Goal: Task Accomplishment & Management: Manage account settings

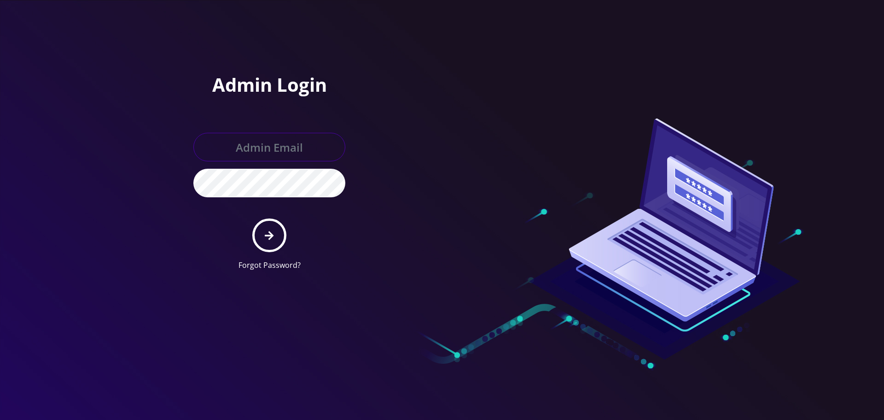
type input "[EMAIL_ADDRESS][DOMAIN_NAME]"
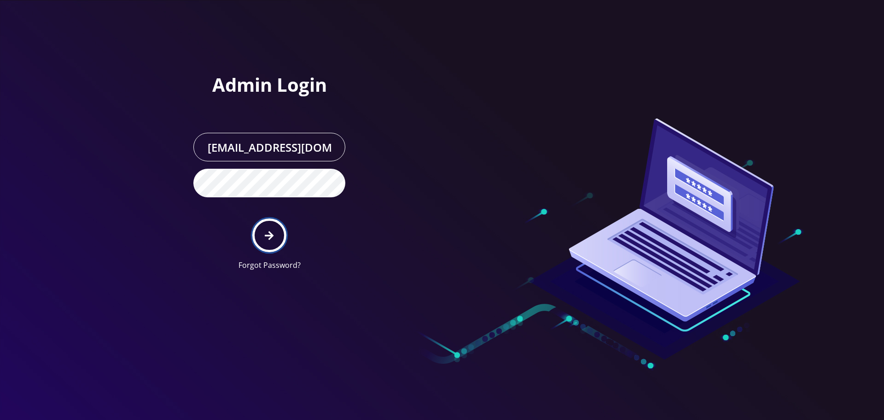
click at [269, 239] on icon "submit" at bounding box center [269, 235] width 9 height 9
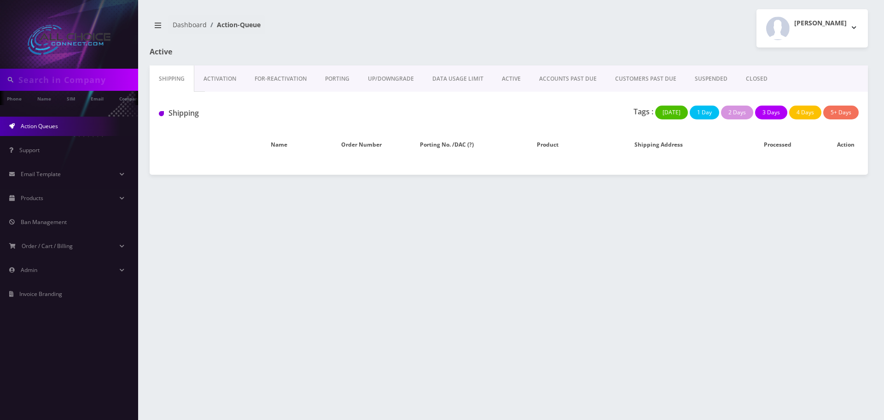
type input "[PERSON_NAME]"
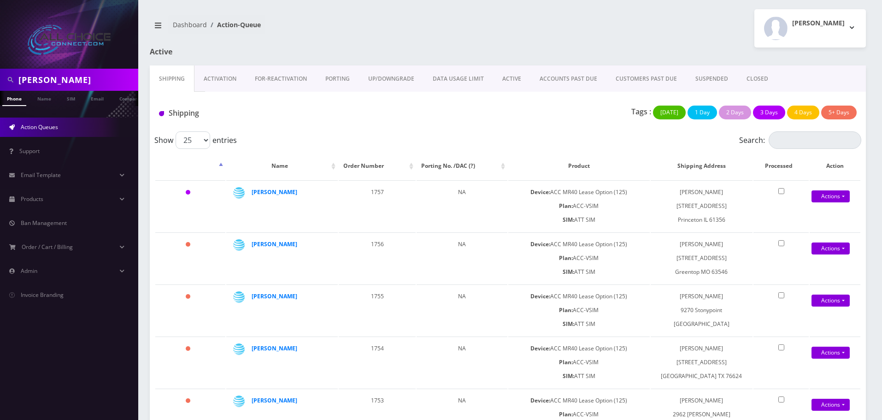
click at [53, 82] on input "Swearingen" at bounding box center [76, 80] width 117 height 18
click at [53, 82] on input "[PERSON_NAME]" at bounding box center [76, 80] width 117 height 18
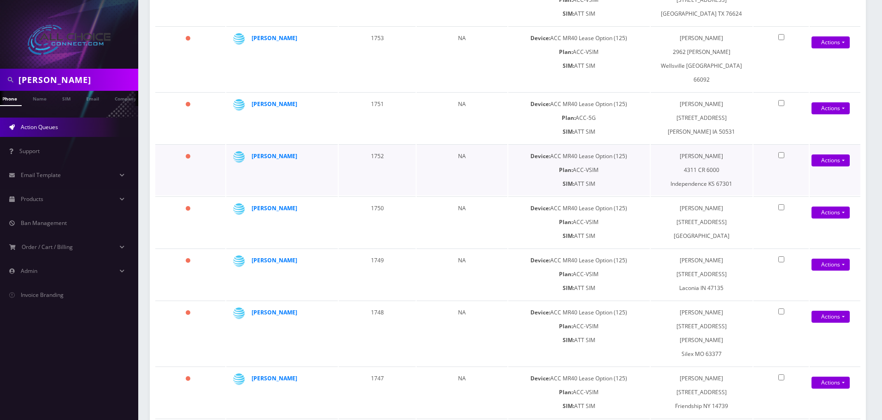
scroll to position [368, 0]
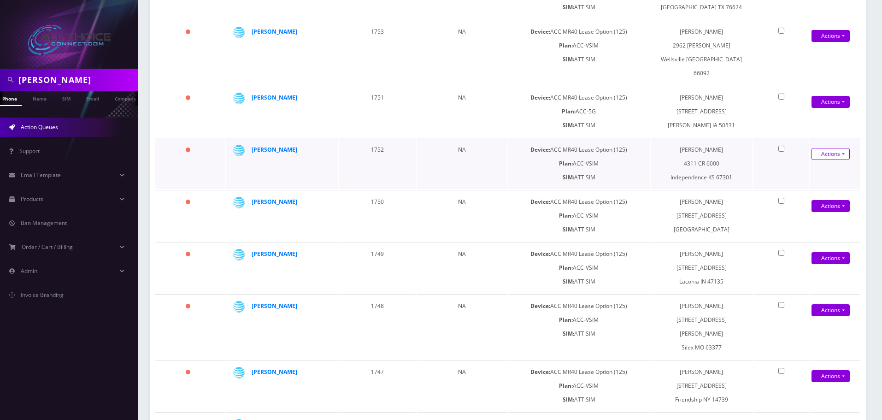
click at [842, 148] on link "Actions" at bounding box center [830, 154] width 38 height 12
click at [803, 164] on link "Shipped" at bounding box center [826, 171] width 74 height 14
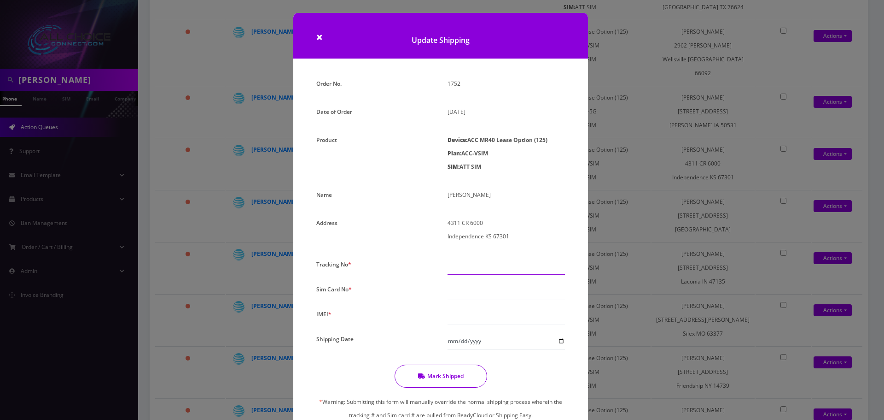
click at [474, 270] on input "text" at bounding box center [506, 266] width 117 height 18
type input "35335253241241414141"
click at [479, 288] on input "text" at bounding box center [506, 291] width 117 height 18
type input "14141511515156156156"
click at [472, 314] on input "text" at bounding box center [506, 316] width 117 height 18
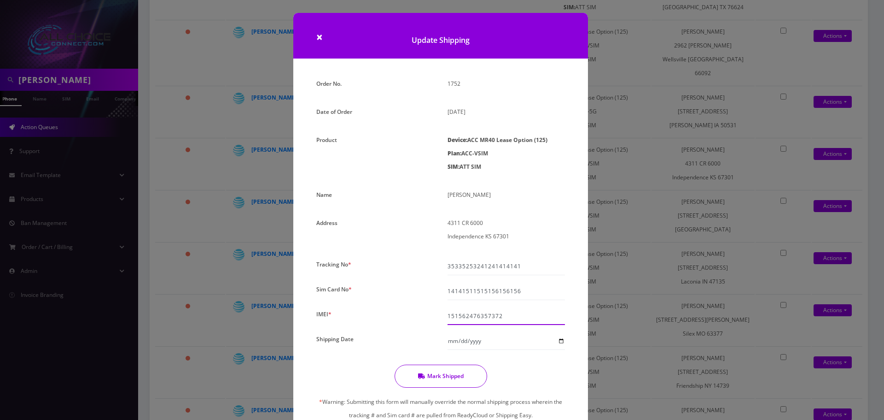
type input "151562476357372"
click at [560, 338] on input "Shipping Date" at bounding box center [506, 341] width 117 height 18
type input "2025-08-23"
click at [429, 377] on button "Mark Shipped" at bounding box center [441, 375] width 93 height 23
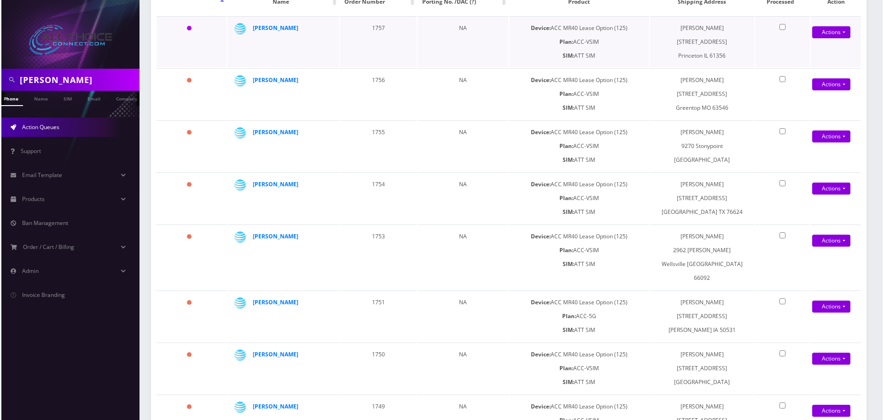
scroll to position [0, 0]
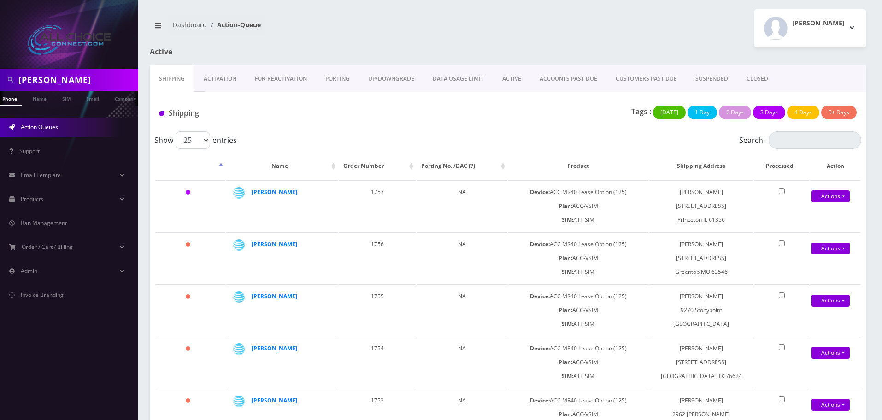
click at [228, 79] on link "Activation" at bounding box center [219, 78] width 51 height 27
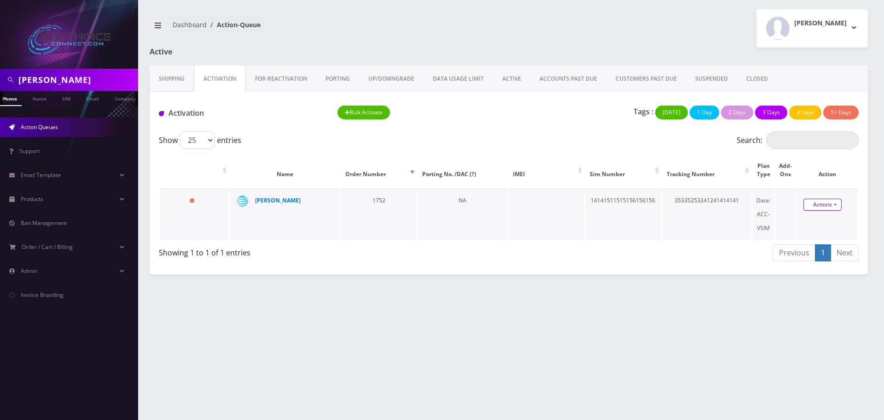
click at [826, 208] on link "Actions" at bounding box center [823, 205] width 38 height 12
click at [807, 224] on link "Activate" at bounding box center [829, 222] width 74 height 14
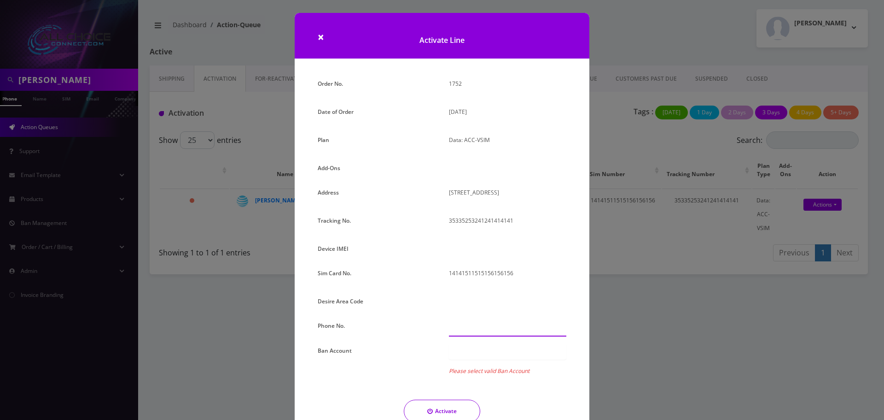
click at [476, 333] on input "text" at bounding box center [507, 328] width 117 height 18
type input "[PHONE_NUMBER]"
click at [493, 353] on div at bounding box center [507, 352] width 117 height 16
click at [488, 374] on div at bounding box center [507, 379] width 117 height 16
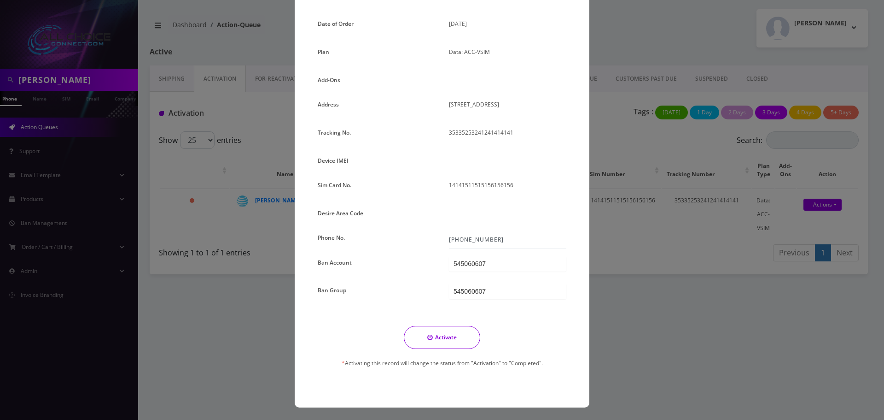
scroll to position [88, 0]
click at [446, 337] on button "Activate" at bounding box center [442, 336] width 76 height 23
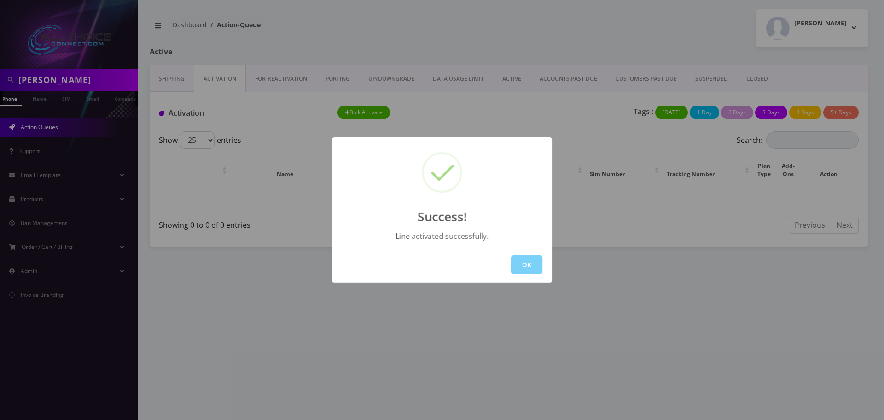
click at [541, 257] on button "OK" at bounding box center [526, 264] width 31 height 19
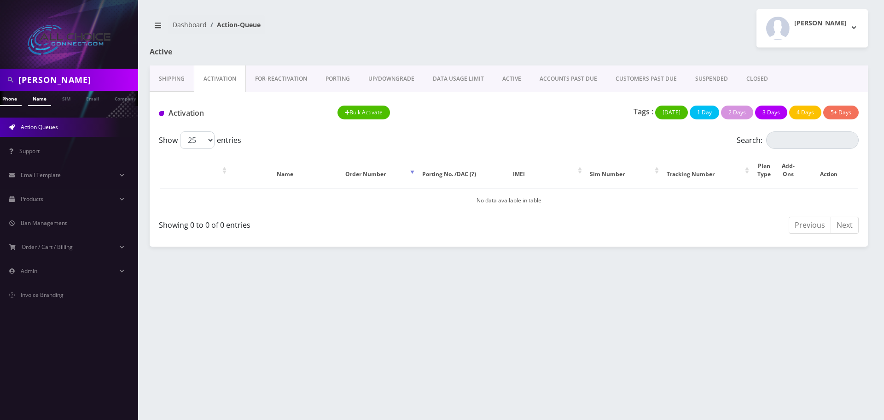
click at [35, 100] on link "Name" at bounding box center [39, 98] width 23 height 15
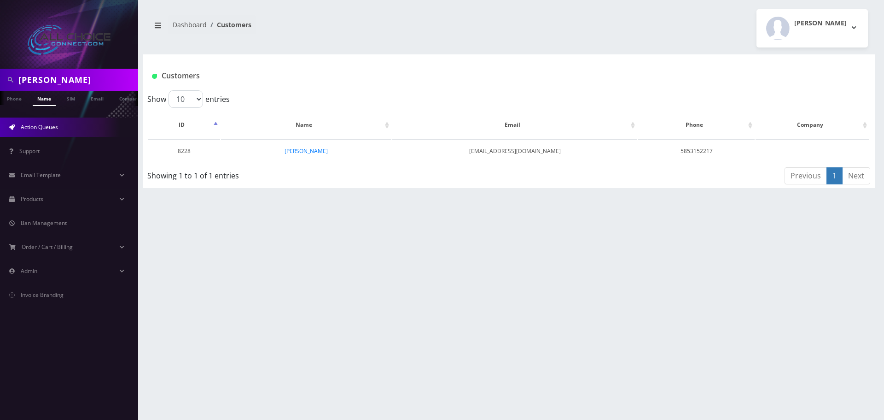
click at [28, 124] on span "Action Queues" at bounding box center [39, 127] width 37 height 8
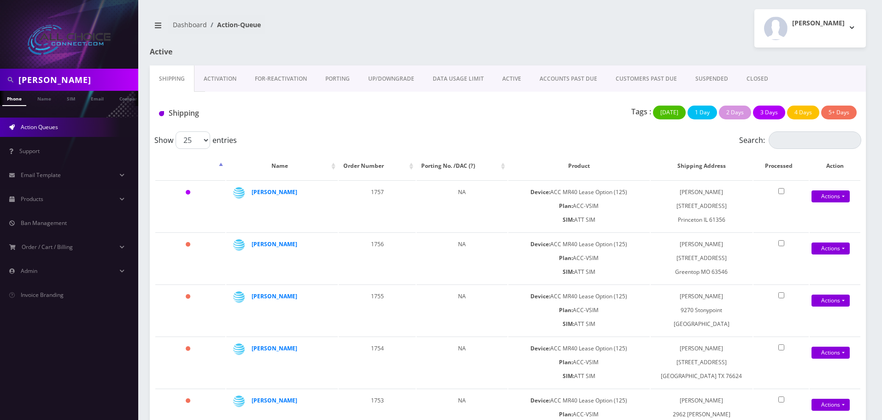
click at [516, 73] on link "ACTIVE" at bounding box center [511, 78] width 37 height 27
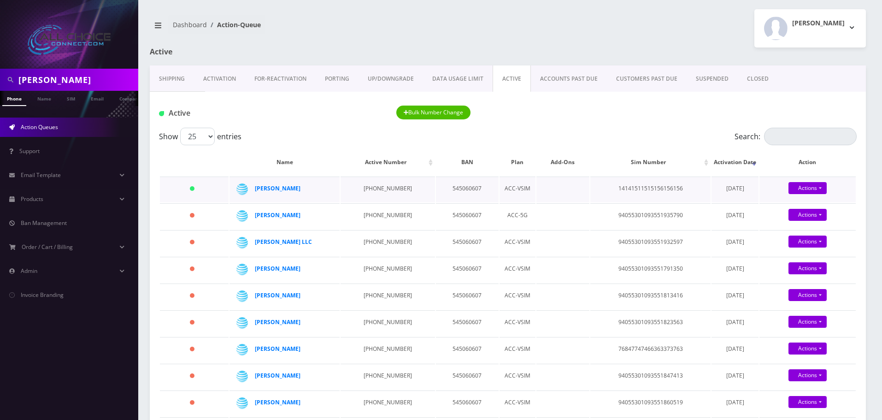
click at [822, 181] on td "Actions Suspend Close" at bounding box center [807, 189] width 96 height 26
click at [808, 189] on link "Actions" at bounding box center [807, 188] width 38 height 12
click at [789, 205] on link "Close" at bounding box center [815, 206] width 96 height 14
type input "[DATE]"
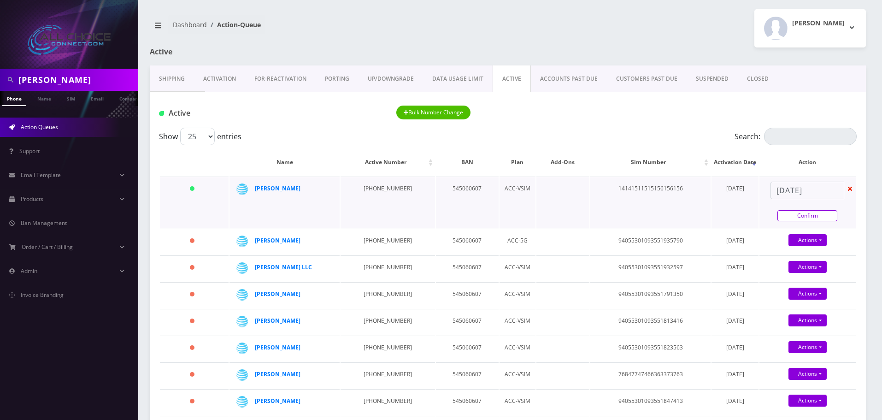
click at [796, 213] on link "Confirm" at bounding box center [807, 215] width 60 height 11
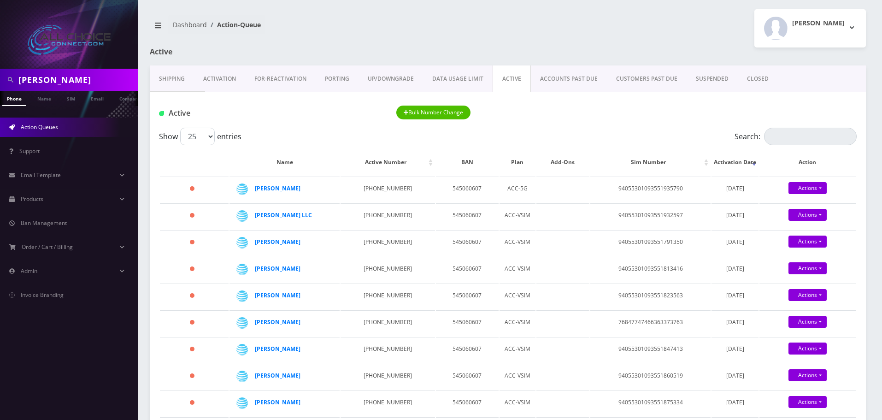
click at [754, 81] on link "CLOSED" at bounding box center [757, 78] width 40 height 27
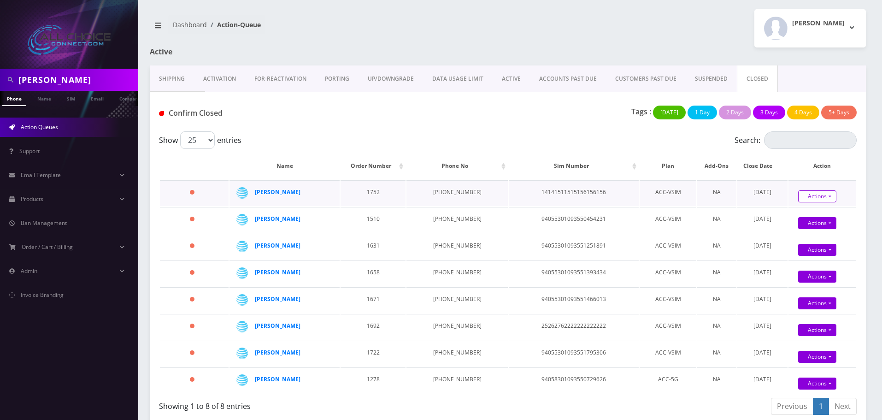
click at [806, 198] on link "Actions" at bounding box center [817, 196] width 38 height 12
click at [806, 209] on link "Confirm" at bounding box center [833, 212] width 74 height 11
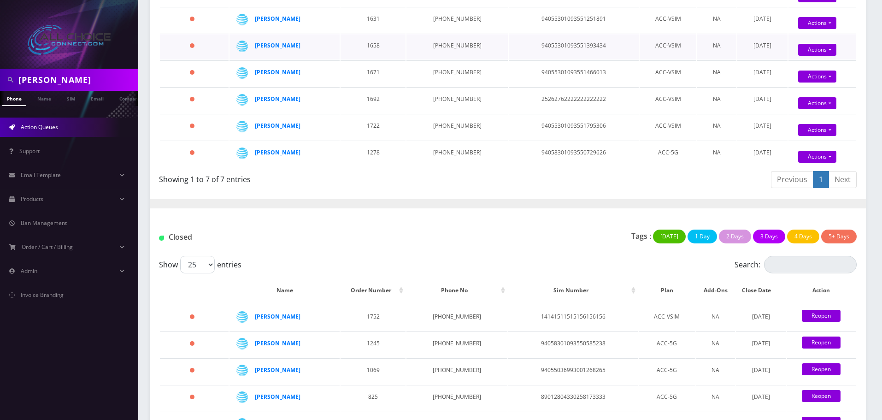
scroll to position [230, 0]
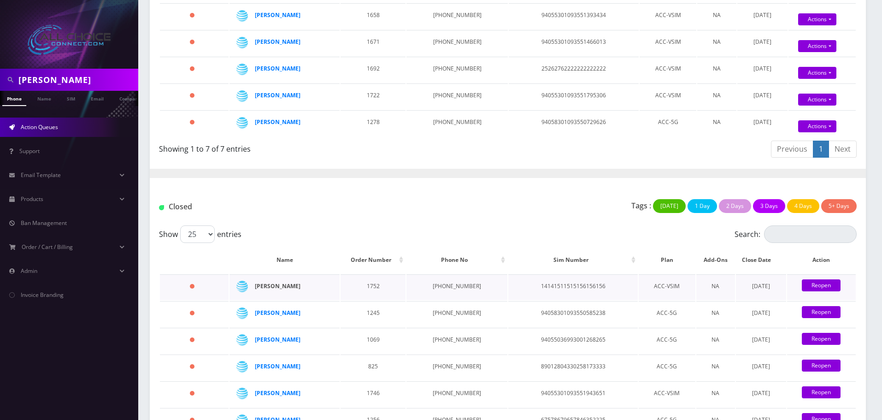
click at [273, 284] on strong "[PERSON_NAME]" at bounding box center [278, 286] width 46 height 8
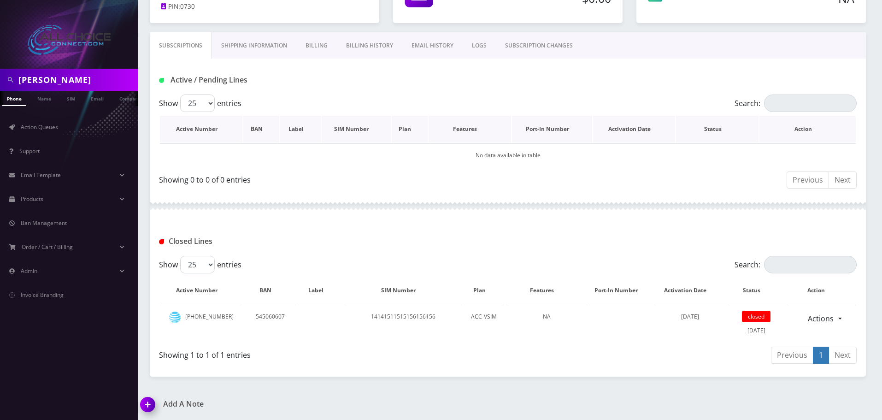
scroll to position [114, 0]
click at [359, 47] on link "Billing History" at bounding box center [369, 44] width 65 height 27
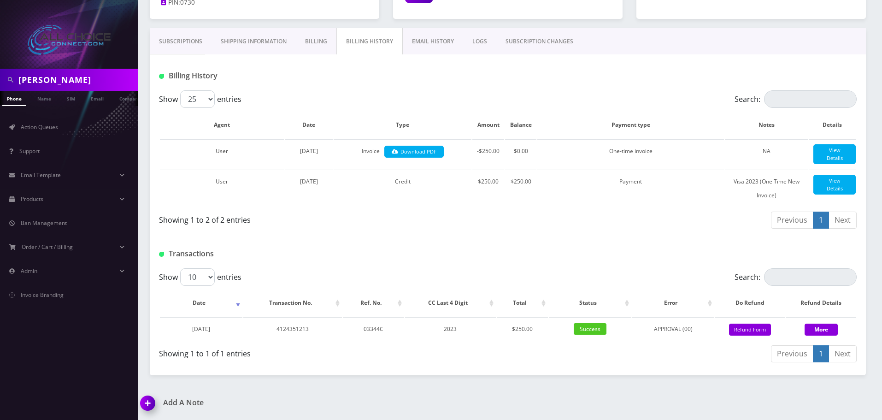
scroll to position [125, 0]
click at [742, 327] on button "Refund Form" at bounding box center [750, 329] width 42 height 12
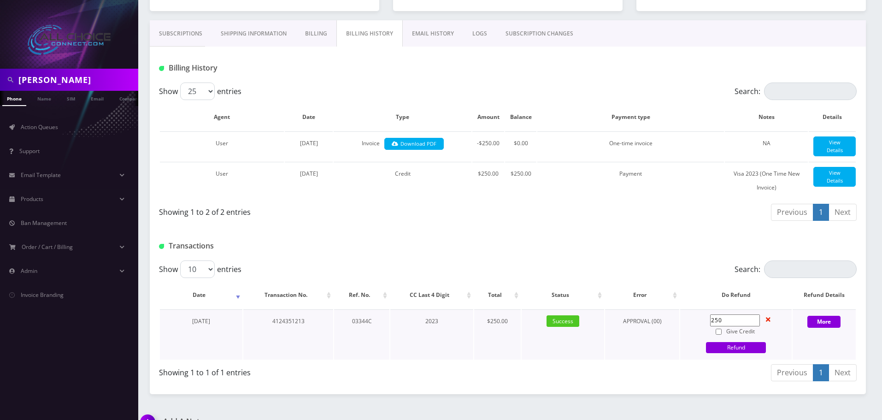
click at [713, 336] on label "Give Credit" at bounding box center [735, 331] width 50 height 10
click at [715, 334] on input "Give Credit" at bounding box center [718, 331] width 6 height 6
click at [720, 334] on input "Give Credit" at bounding box center [718, 331] width 6 height 6
click at [719, 334] on input "Give Credit" at bounding box center [718, 331] width 6 height 6
checkbox input "true"
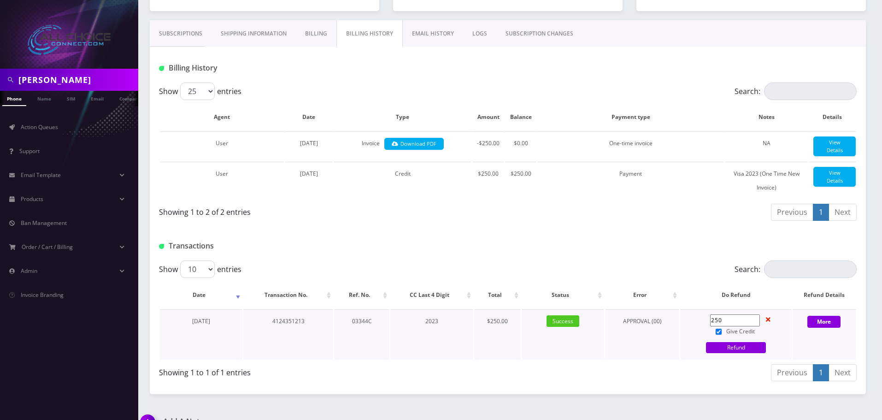
click at [722, 326] on input "250" at bounding box center [735, 320] width 50 height 12
type input "200"
click at [740, 351] on div "200 Give Credit Refund" at bounding box center [735, 334] width 111 height 41
click at [746, 353] on link "Refund" at bounding box center [736, 347] width 60 height 11
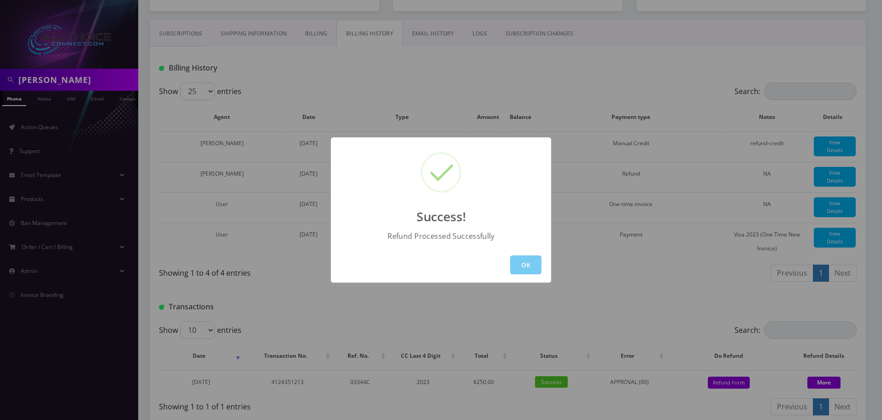
click at [533, 265] on button "OK" at bounding box center [525, 264] width 31 height 19
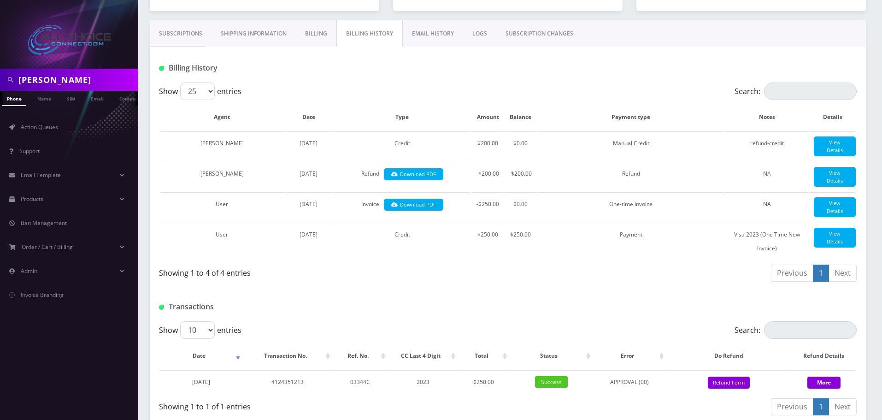
click at [46, 82] on input "[PERSON_NAME]" at bounding box center [76, 80] width 117 height 18
click at [46, 81] on input "[PERSON_NAME]" at bounding box center [76, 80] width 117 height 18
click at [45, 103] on link "Name" at bounding box center [44, 98] width 23 height 15
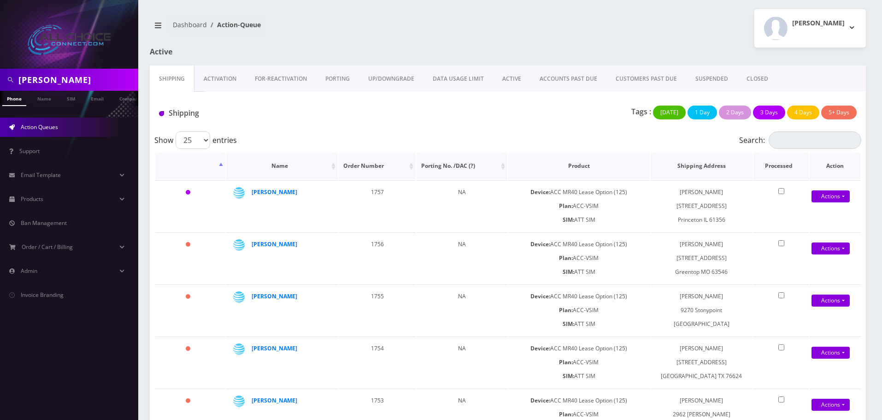
scroll to position [243, 0]
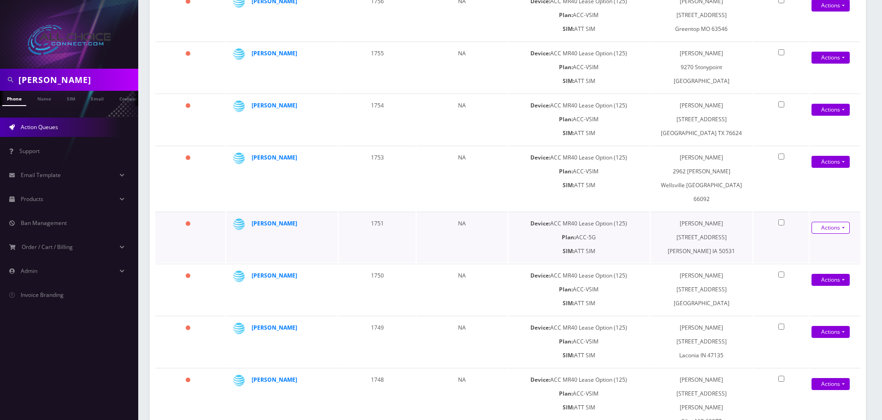
click at [829, 222] on link "Actions" at bounding box center [830, 228] width 38 height 12
click at [812, 238] on link "Shipped" at bounding box center [826, 245] width 74 height 14
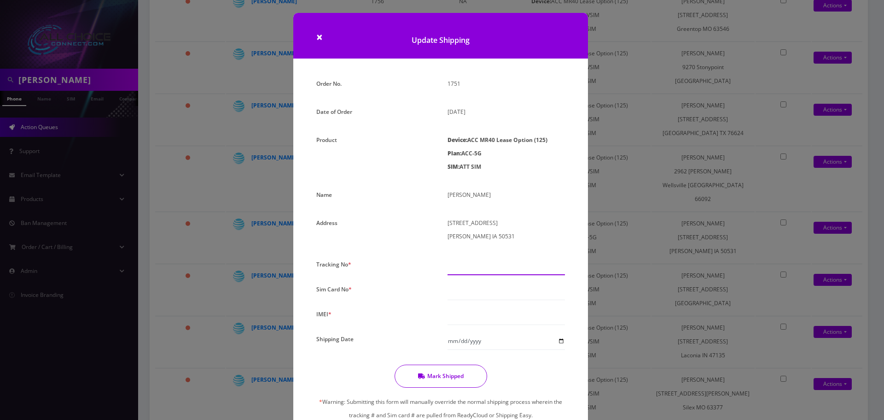
click at [470, 269] on input "text" at bounding box center [506, 266] width 117 height 18
type input "3663632522532432432431241"
click at [462, 294] on input "text" at bounding box center [506, 291] width 117 height 18
type input "32542341414141414141"
click at [465, 322] on input "text" at bounding box center [506, 316] width 117 height 18
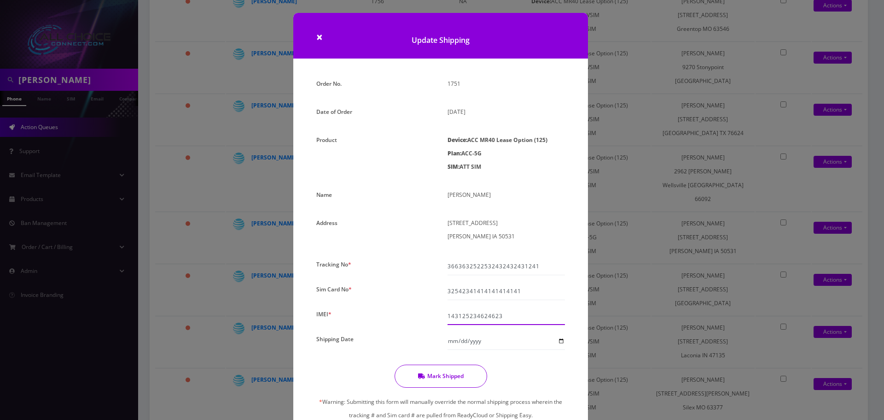
type input "143125234624623"
click at [561, 340] on input "Shipping Date" at bounding box center [506, 341] width 117 height 18
type input "2025-08-28"
click at [451, 379] on button "Mark Shipped" at bounding box center [441, 375] width 93 height 23
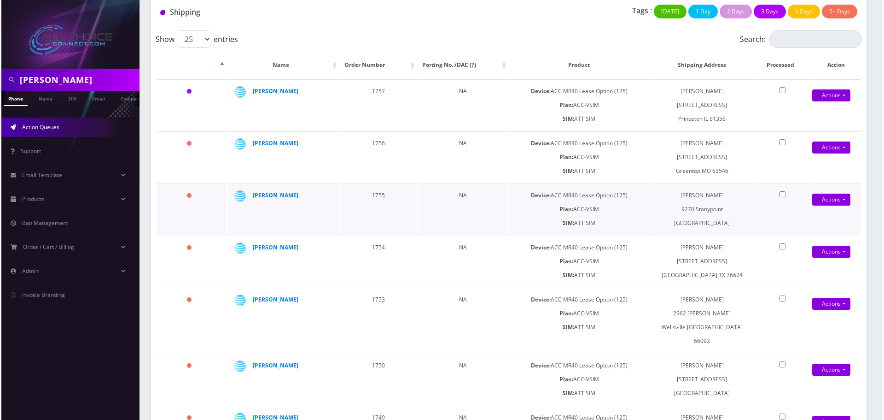
scroll to position [0, 0]
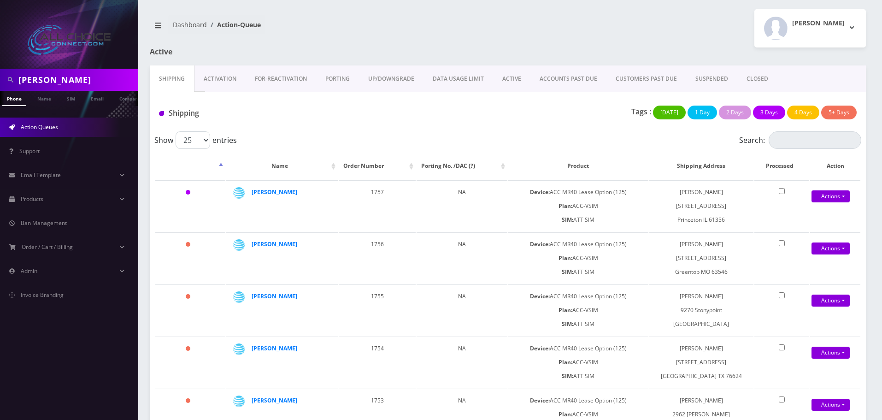
click at [224, 78] on link "Activation" at bounding box center [219, 78] width 51 height 27
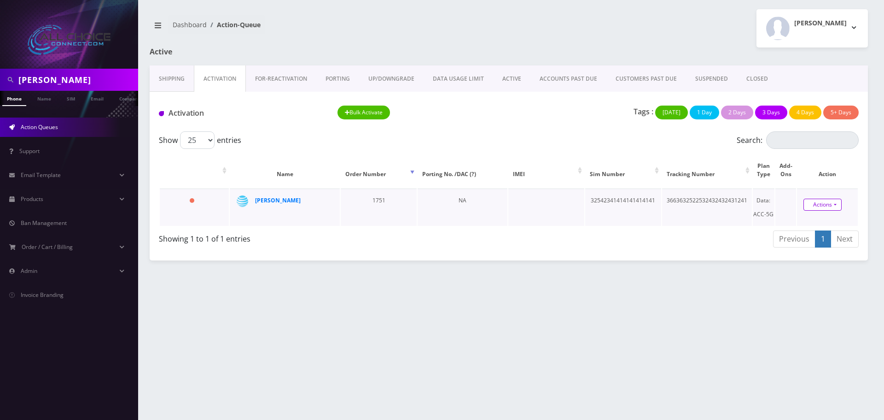
click at [811, 202] on link "Actions" at bounding box center [823, 205] width 38 height 12
click at [811, 221] on link "Activate" at bounding box center [829, 222] width 74 height 14
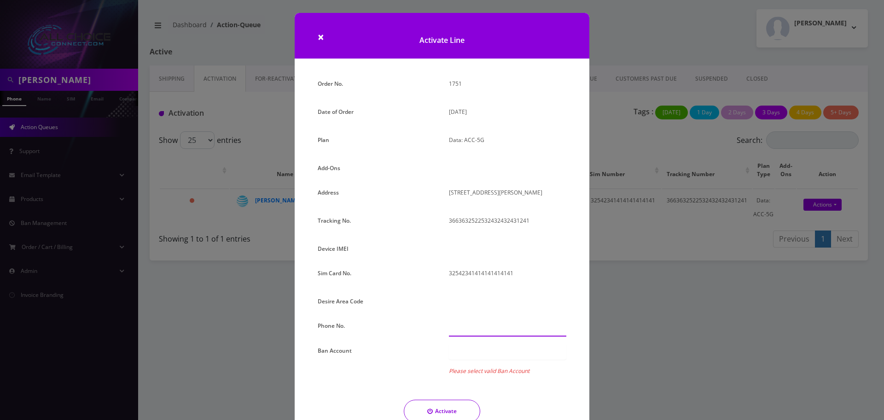
click at [458, 322] on input "text" at bounding box center [507, 328] width 117 height 18
type input "763-546-2452"
click at [487, 345] on div at bounding box center [507, 352] width 117 height 16
drag, startPoint x: 480, startPoint y: 367, endPoint x: 478, endPoint y: 379, distance: 12.6
click at [479, 367] on div "Order No. 1751 Date of Order August 23, 2025 Plan Data: ACC-5G Add-Ons Address …" at bounding box center [442, 274] width 263 height 395
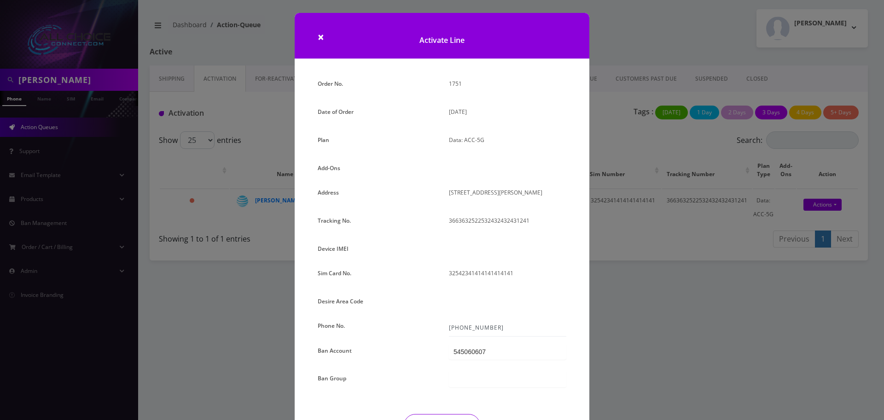
click at [479, 374] on div at bounding box center [507, 379] width 117 height 16
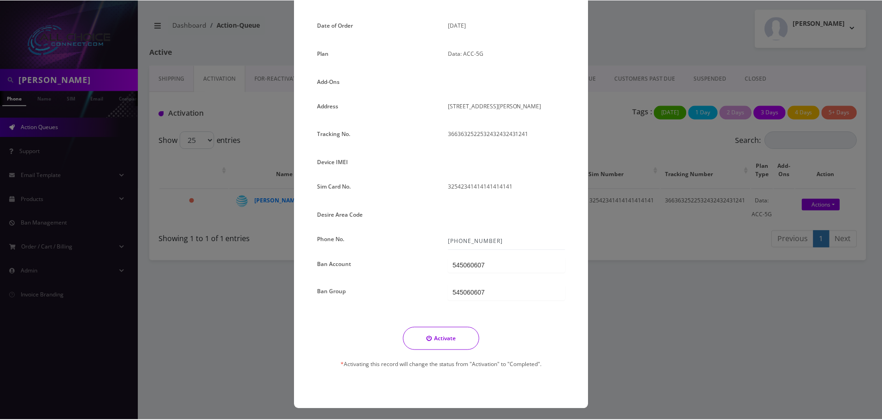
scroll to position [88, 0]
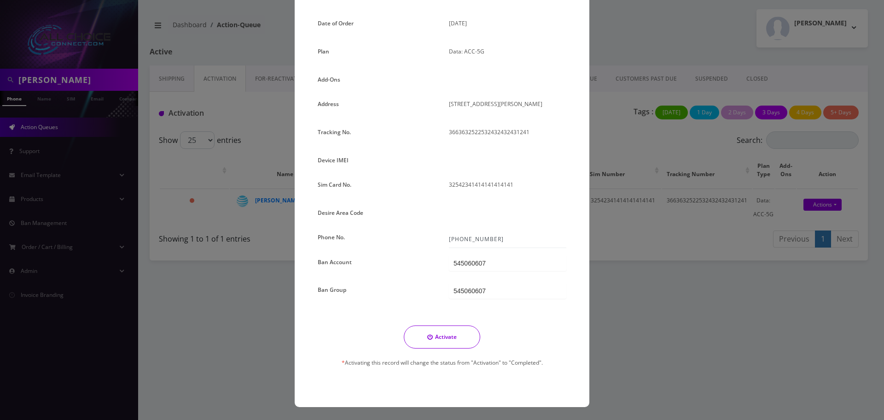
drag, startPoint x: 448, startPoint y: 331, endPoint x: 530, endPoint y: 383, distance: 97.1
click at [448, 332] on button "Activate" at bounding box center [442, 336] width 76 height 23
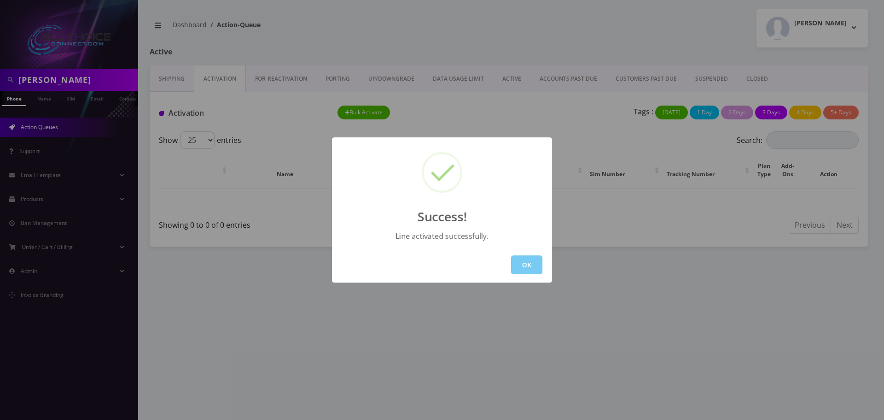
click at [528, 265] on button "OK" at bounding box center [526, 264] width 31 height 19
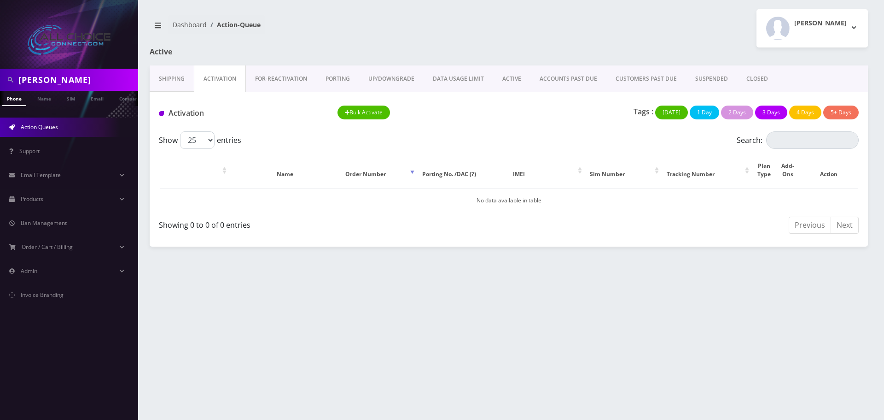
click at [509, 78] on link "ACTIVE" at bounding box center [511, 78] width 37 height 27
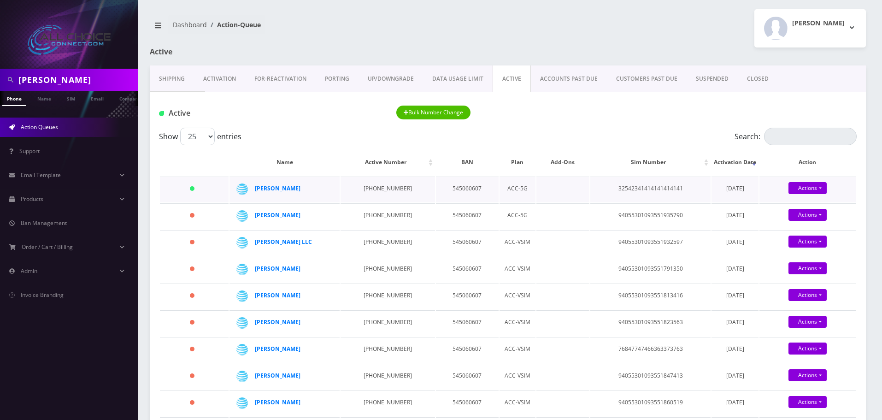
click at [805, 196] on td "Actions Suspend Close" at bounding box center [807, 189] width 96 height 26
click at [805, 191] on link "Actions" at bounding box center [807, 188] width 38 height 12
click at [794, 204] on link "Close" at bounding box center [815, 206] width 96 height 14
type input "[DATE]"
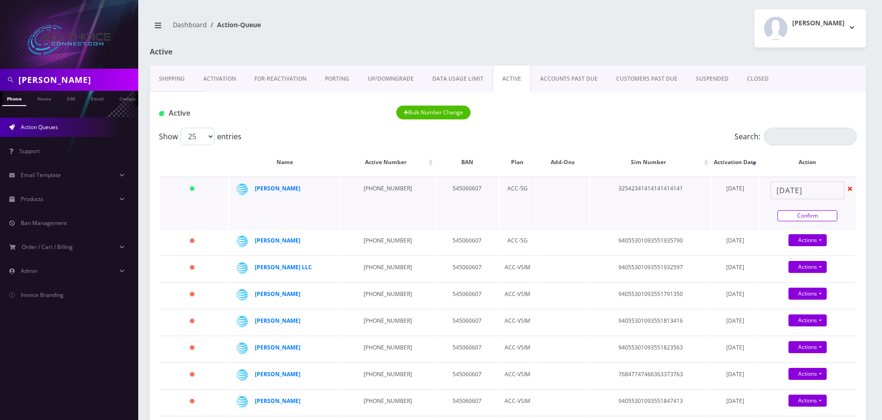
click at [799, 219] on link "Confirm" at bounding box center [807, 215] width 60 height 11
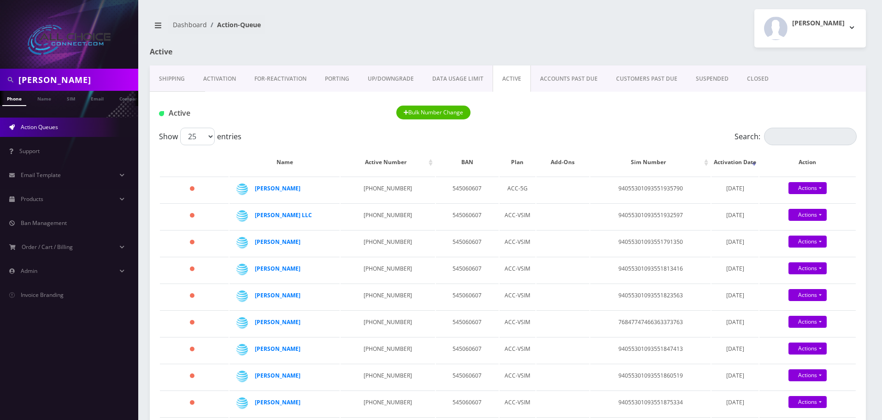
click at [742, 78] on link "CLOSED" at bounding box center [757, 78] width 40 height 27
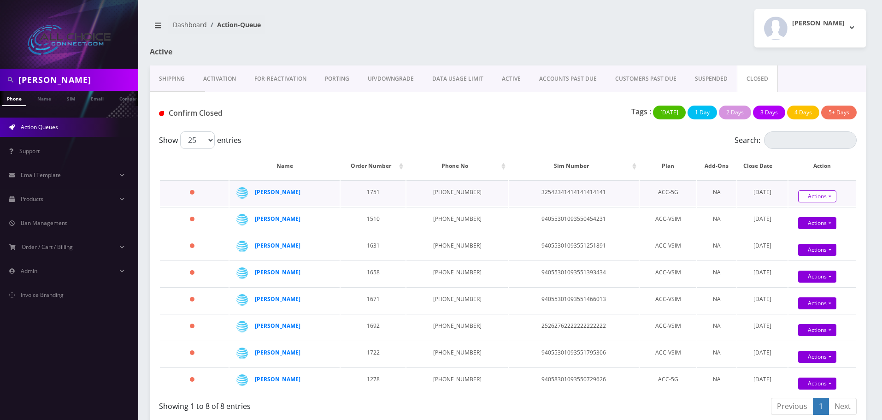
click at [807, 194] on link "Actions" at bounding box center [817, 196] width 38 height 12
click at [801, 213] on link "Confirm" at bounding box center [833, 213] width 74 height 12
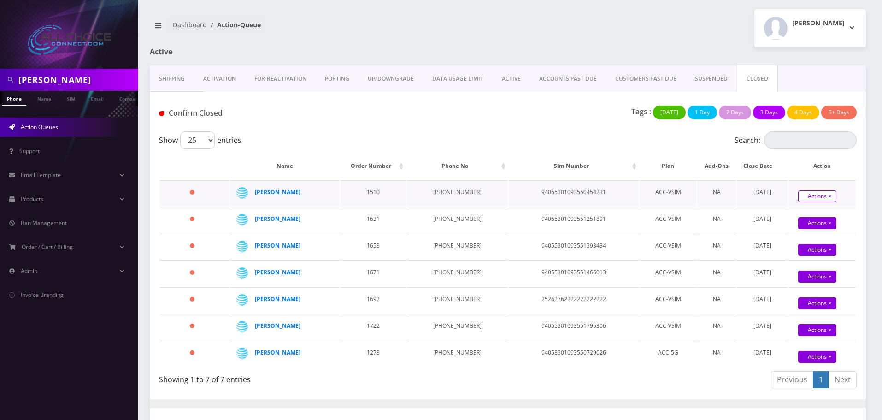
click at [810, 199] on link "Actions" at bounding box center [817, 196] width 38 height 12
click at [801, 214] on link "Confirm" at bounding box center [833, 213] width 74 height 12
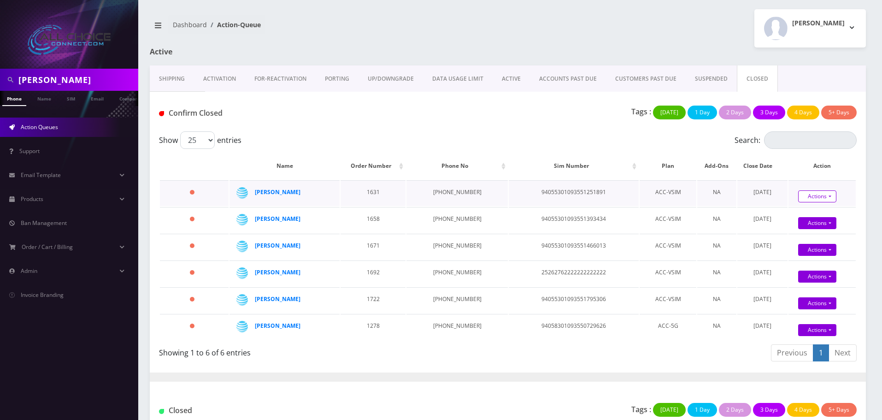
click at [811, 198] on link "Actions" at bounding box center [817, 196] width 38 height 12
click at [809, 207] on link "Confirm" at bounding box center [833, 213] width 74 height 12
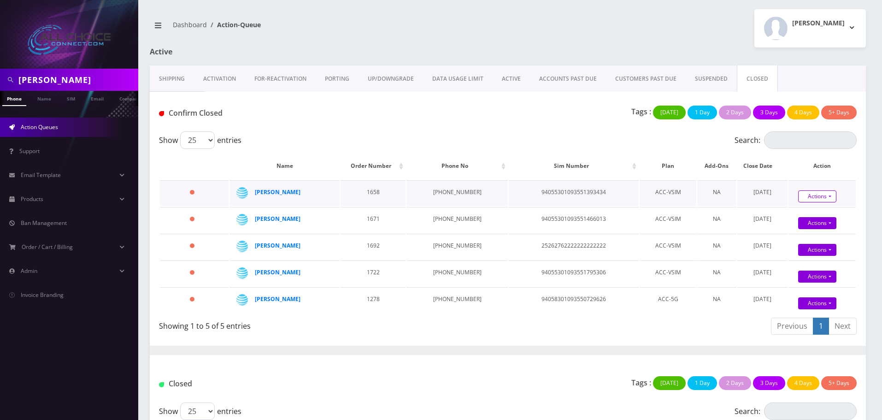
click at [813, 198] on link "Actions" at bounding box center [817, 196] width 38 height 12
click at [810, 212] on link "Confirm" at bounding box center [833, 213] width 74 height 12
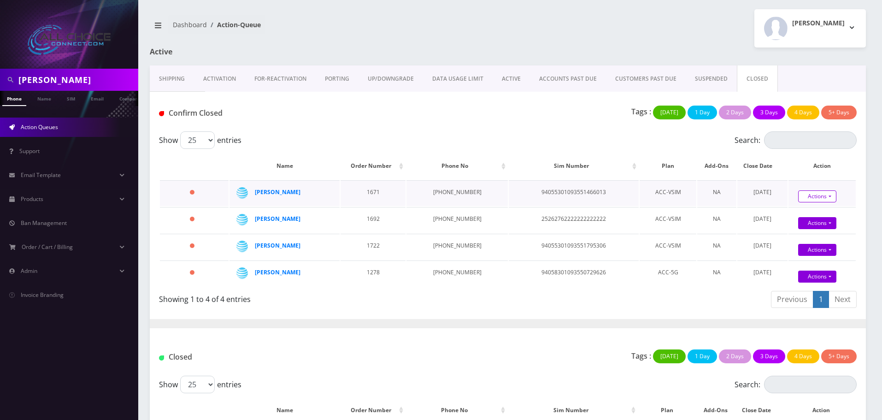
click at [812, 197] on link "Actions" at bounding box center [817, 196] width 38 height 12
click at [812, 212] on link "Confirm" at bounding box center [833, 213] width 74 height 12
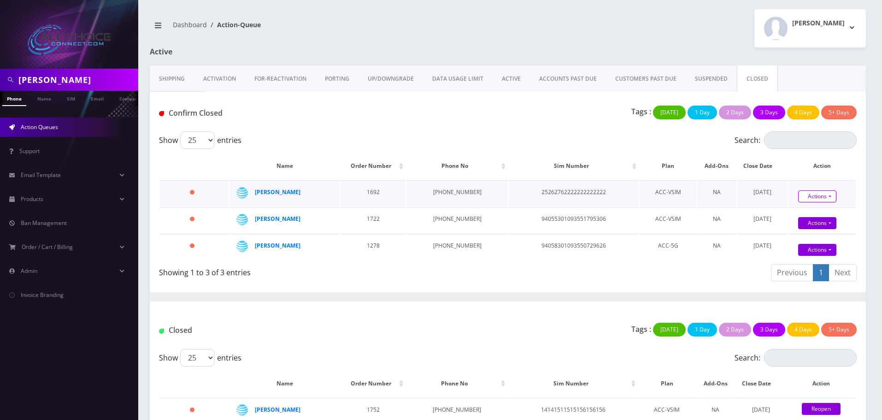
click at [812, 196] on link "Actions" at bounding box center [817, 196] width 38 height 12
click at [812, 212] on link "Confirm" at bounding box center [833, 213] width 74 height 12
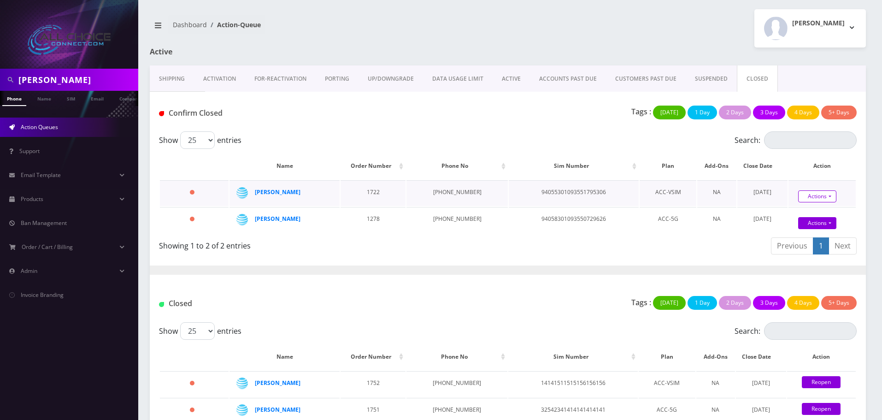
click at [813, 197] on link "Actions" at bounding box center [817, 196] width 38 height 12
click at [812, 211] on link "Confirm" at bounding box center [833, 213] width 74 height 12
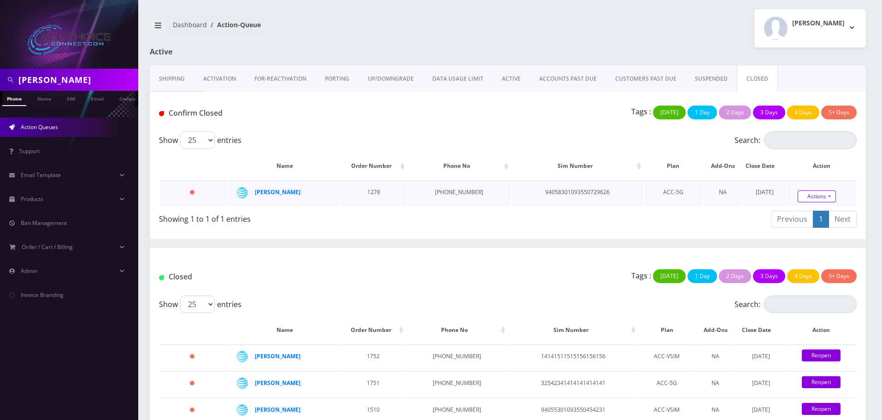
click at [812, 198] on link "Actions" at bounding box center [816, 196] width 38 height 12
click at [812, 172] on link "Confirm" at bounding box center [832, 170] width 74 height 12
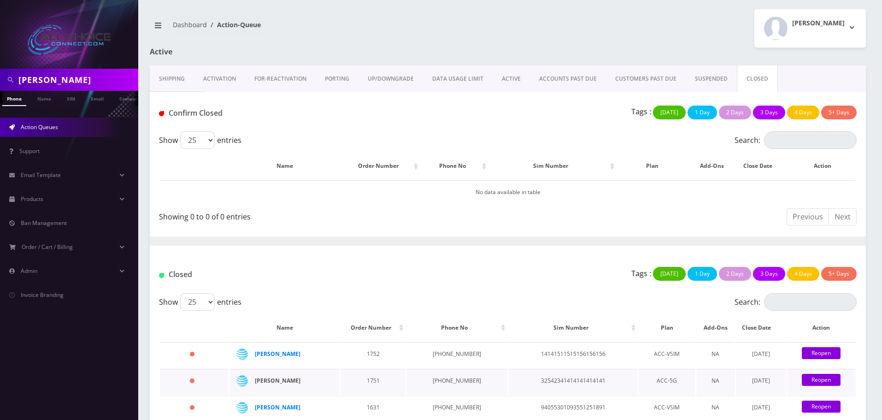
drag, startPoint x: 309, startPoint y: 380, endPoint x: 272, endPoint y: 379, distance: 36.4
click at [272, 379] on div "[PERSON_NAME]" at bounding box center [290, 381] width 70 height 14
copy strong "Borchardt"
